Goal: Check status: Check status

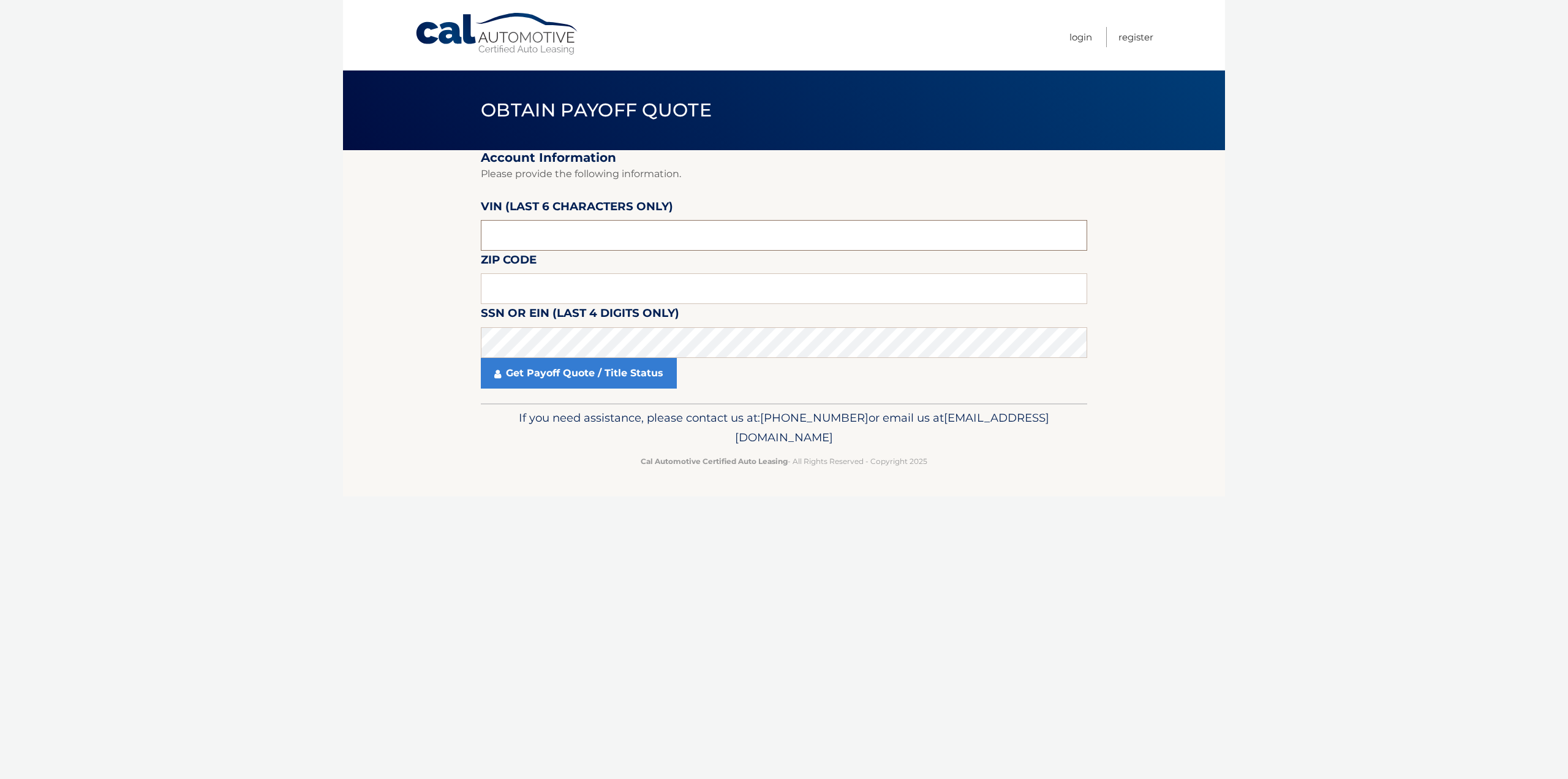
click at [553, 229] on input "text" at bounding box center [784, 235] width 606 height 31
click at [624, 241] on input "text" at bounding box center [784, 235] width 606 height 31
type input "000969"
click at [626, 283] on input "text" at bounding box center [784, 288] width 606 height 31
click at [603, 370] on link "Get Payoff Quote / Title Status" at bounding box center [579, 373] width 196 height 31
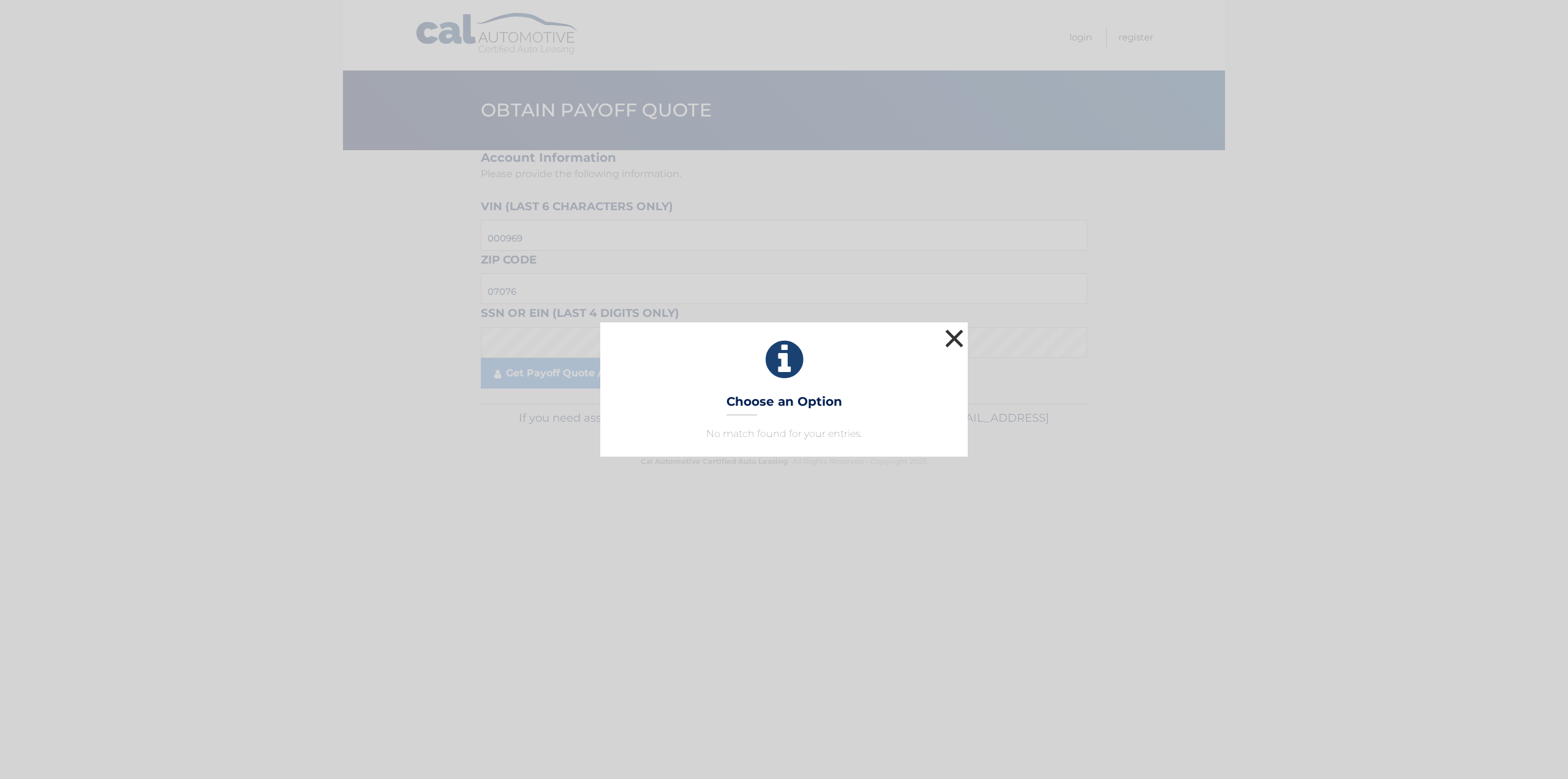
click at [958, 336] on button "×" at bounding box center [954, 338] width 24 height 24
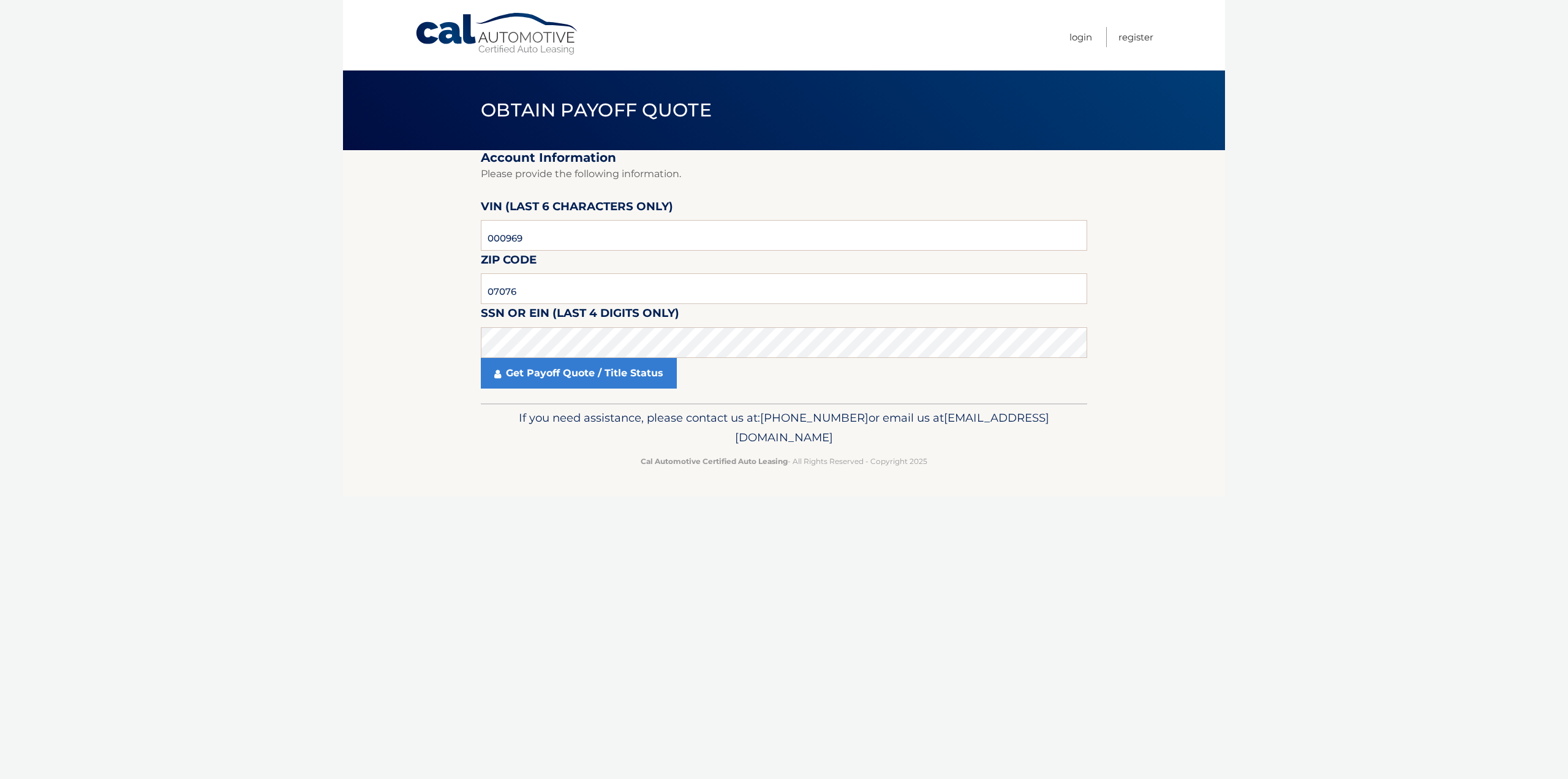
click at [764, 155] on h2 "Account Information" at bounding box center [784, 157] width 606 height 15
drag, startPoint x: 538, startPoint y: 294, endPoint x: 372, endPoint y: 313, distance: 167.1
click at [372, 313] on section "Account Information Please provide the following information. VIN (last 6 chara…" at bounding box center [784, 276] width 883 height 253
type input "08820"
click button "For Originating Dealer" at bounding box center [0, 0] width 0 height 0
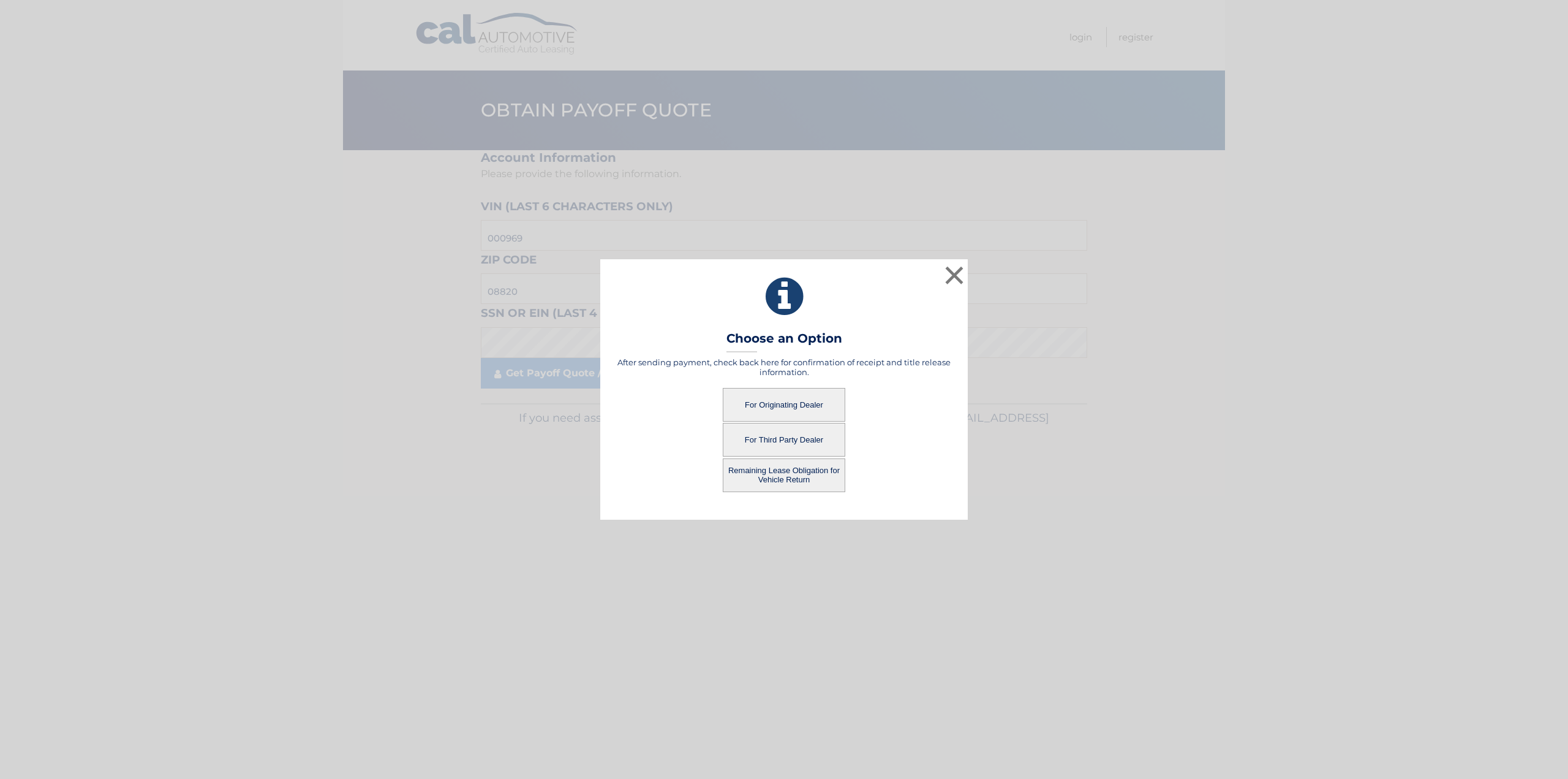
click at [796, 411] on button "For Originating Dealer" at bounding box center [784, 404] width 122 height 34
click at [764, 400] on button "For Originating Dealer" at bounding box center [784, 404] width 122 height 34
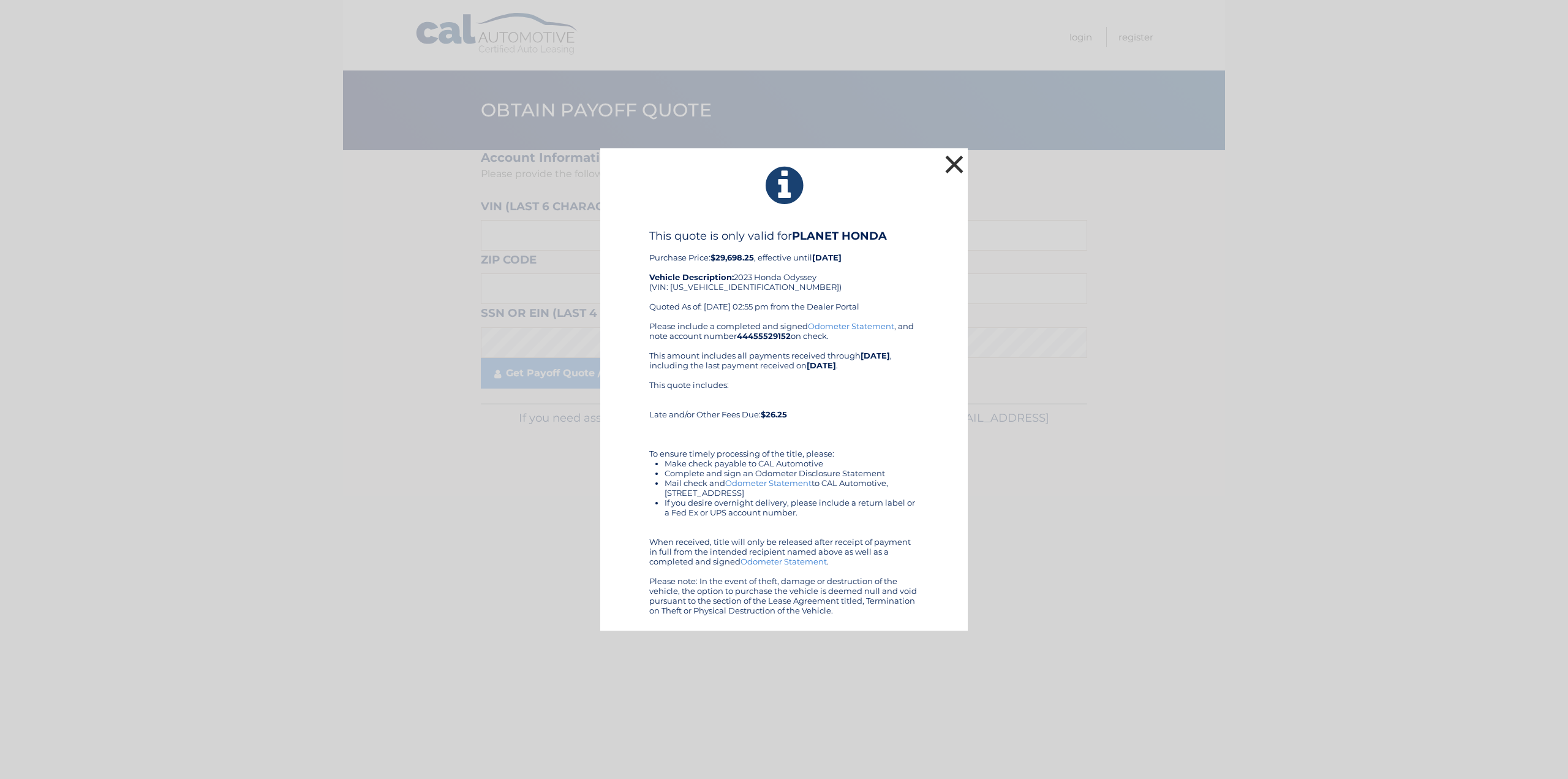
click at [945, 154] on button "×" at bounding box center [954, 164] width 24 height 24
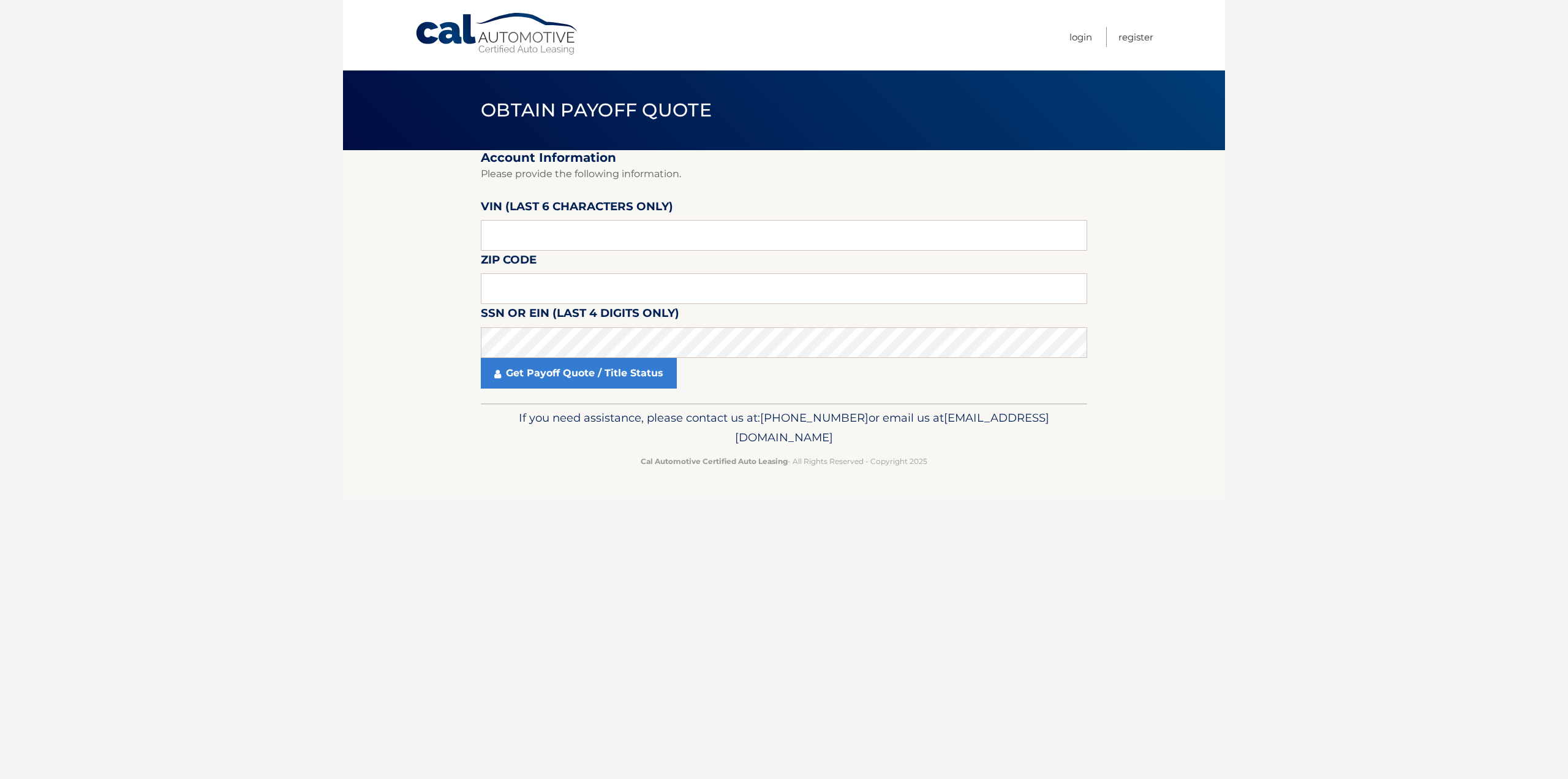
click at [454, 34] on link "Cal Automotive" at bounding box center [497, 34] width 166 height 43
